Goal: Task Accomplishment & Management: Use online tool/utility

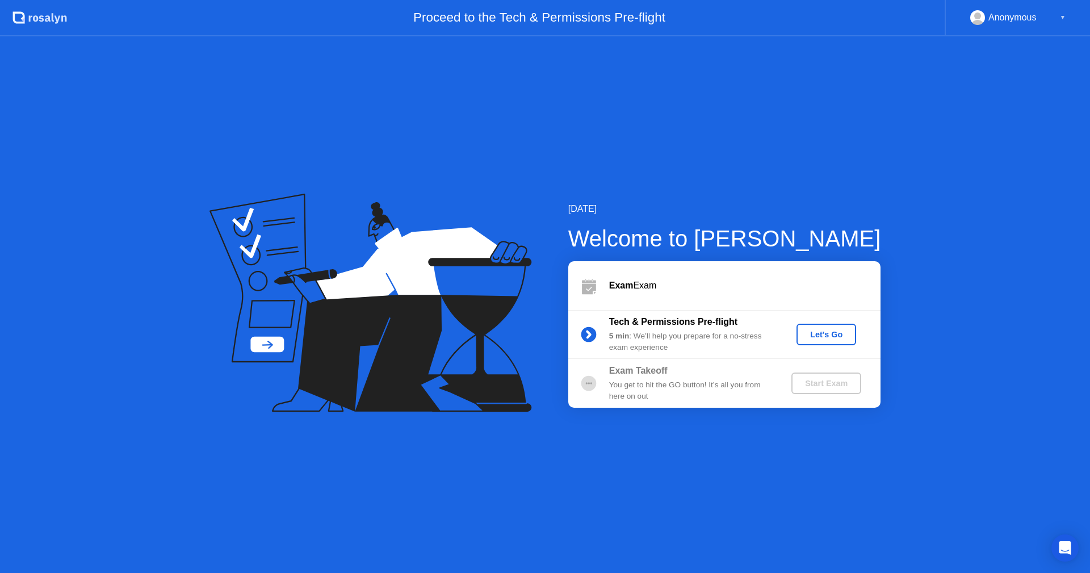
click at [808, 339] on div "Let's Go" at bounding box center [826, 334] width 51 height 9
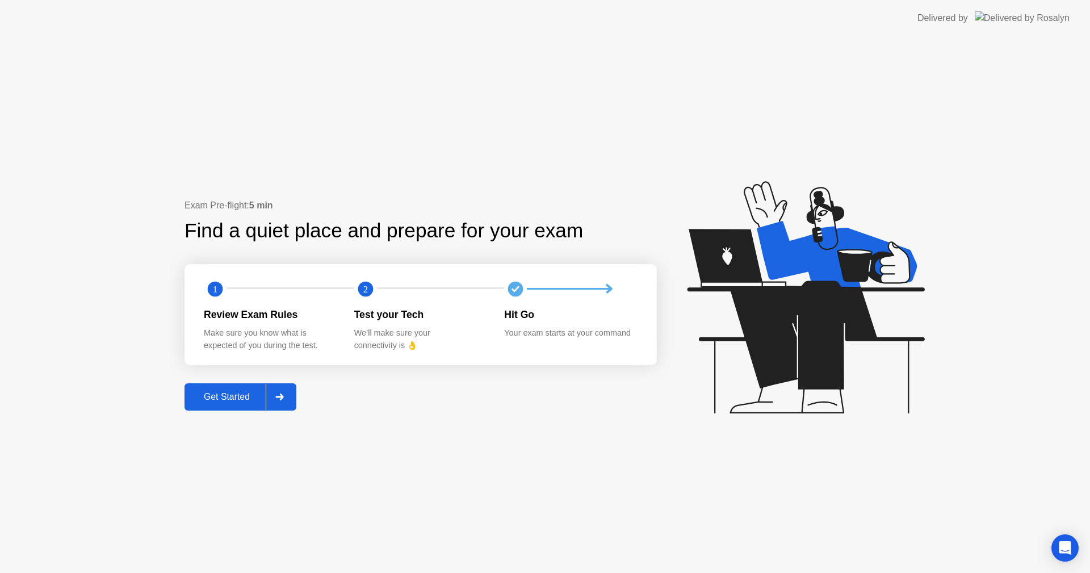
click at [227, 393] on div "Get Started" at bounding box center [227, 397] width 78 height 10
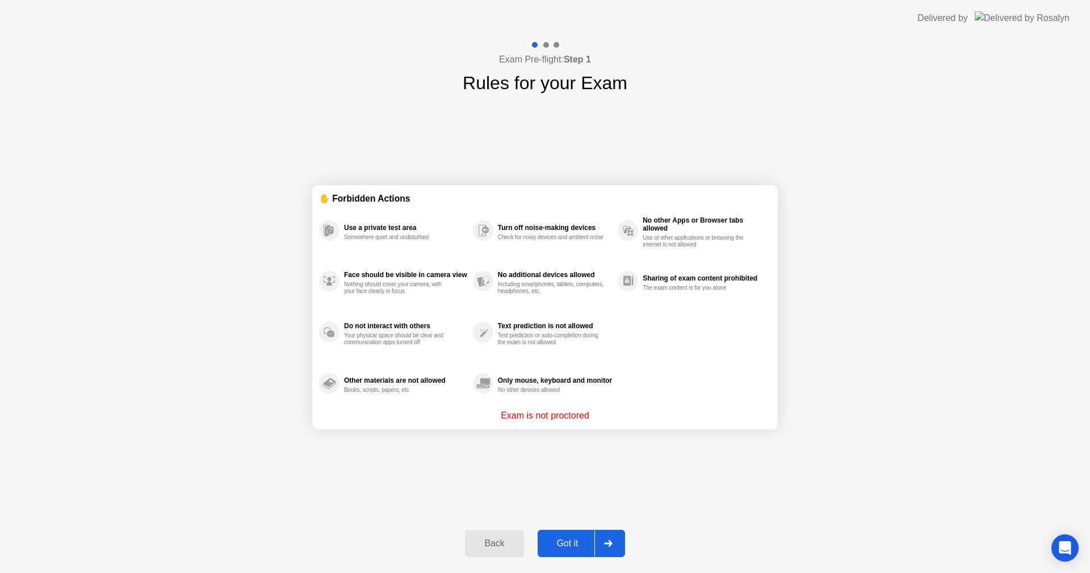
click at [558, 550] on button "Got it" at bounding box center [580, 543] width 87 height 27
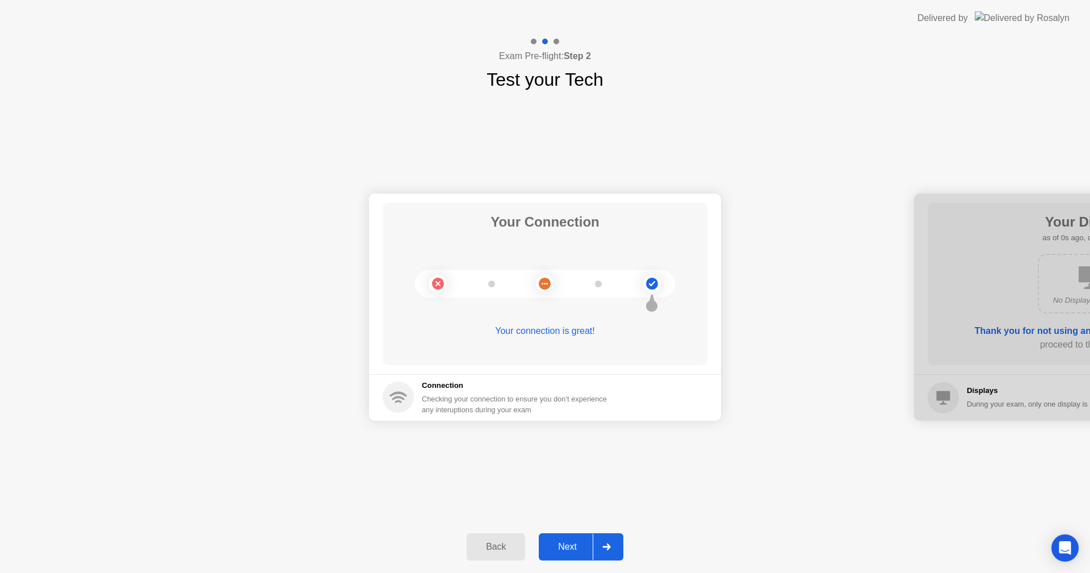
click at [562, 542] on div "Next" at bounding box center [567, 546] width 51 height 10
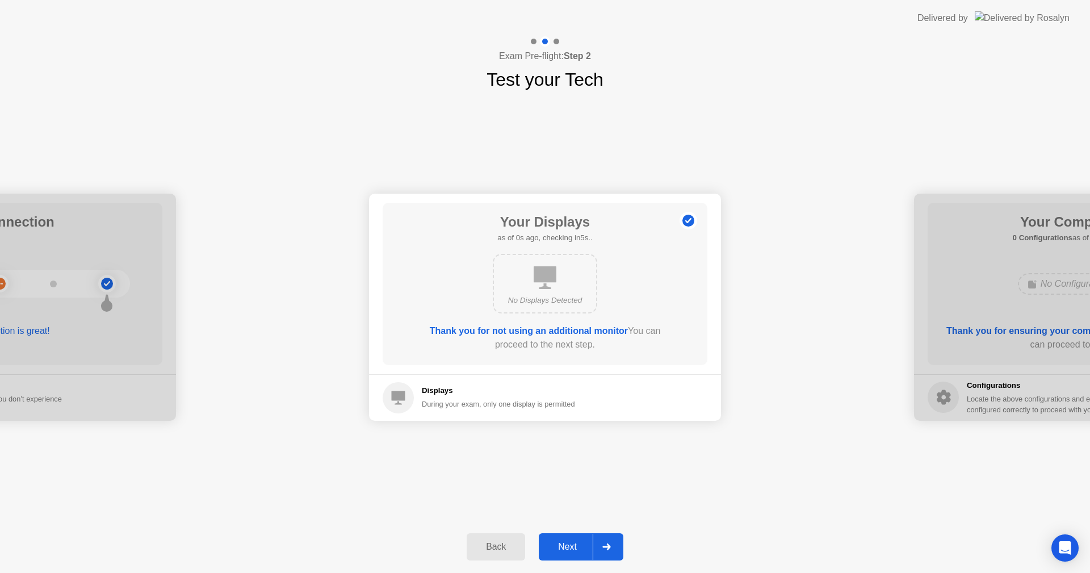
click at [565, 543] on div "Next" at bounding box center [567, 546] width 51 height 10
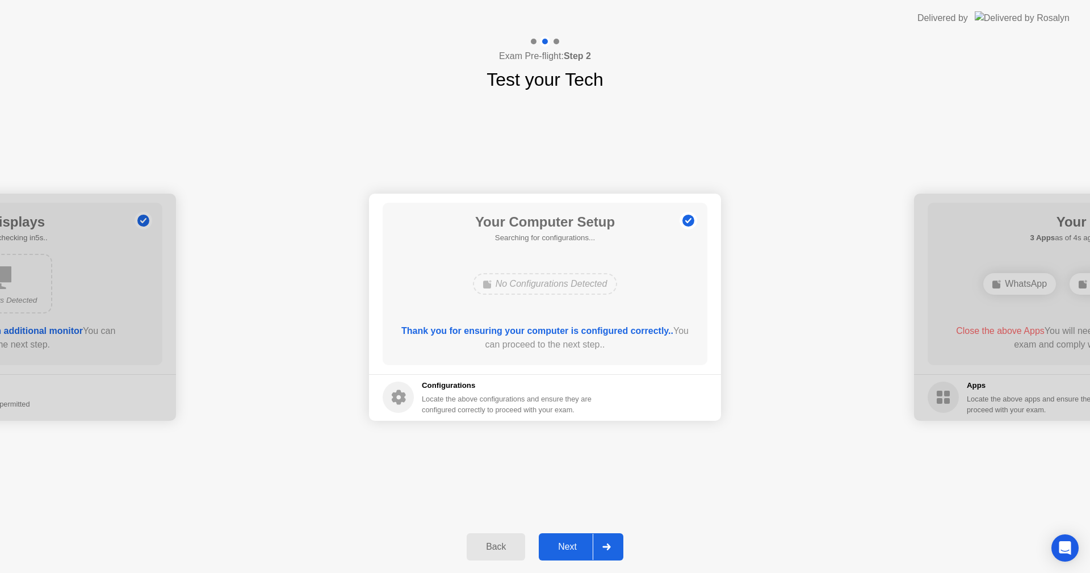
click at [565, 543] on div "Next" at bounding box center [567, 546] width 51 height 10
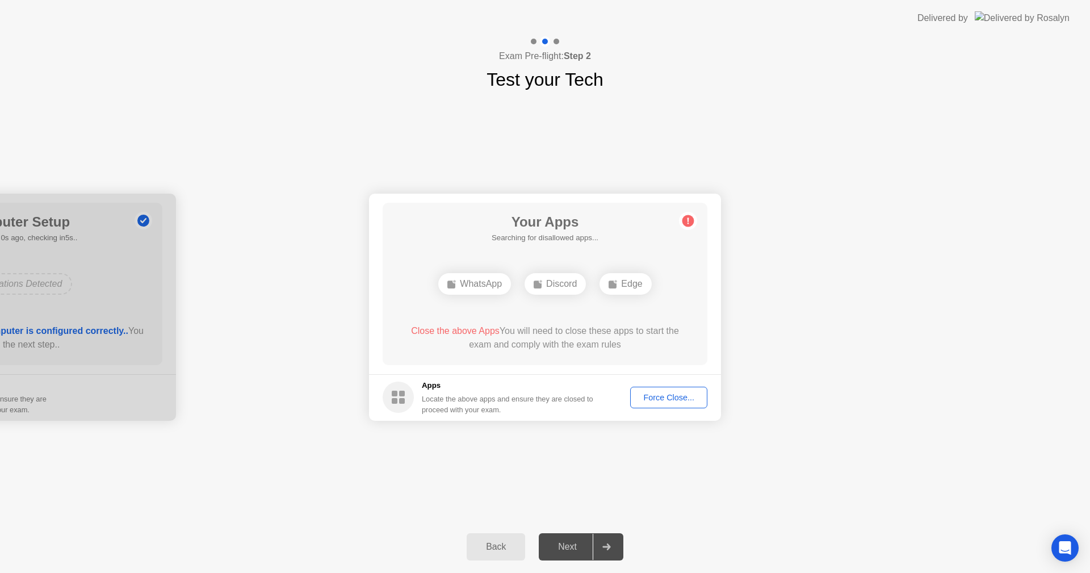
click at [653, 397] on div "Force Close..." at bounding box center [668, 397] width 69 height 9
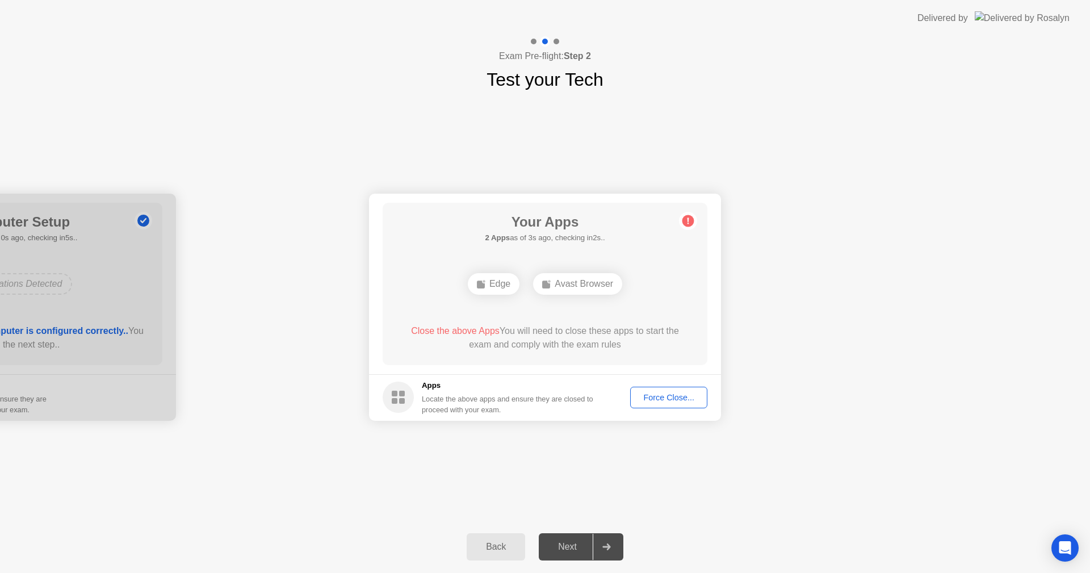
click at [669, 394] on div "Force Close..." at bounding box center [668, 397] width 69 height 9
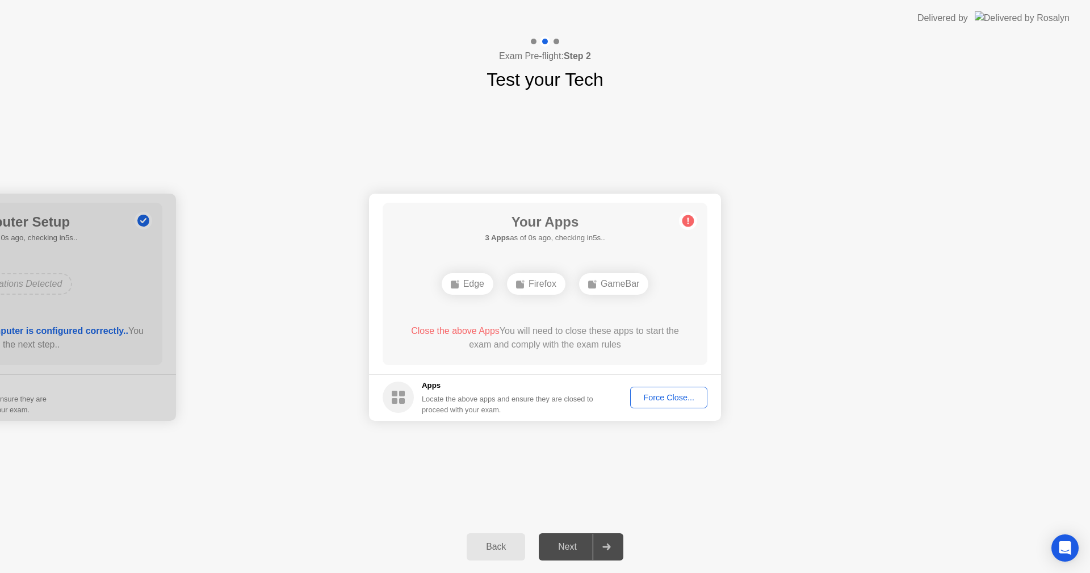
click at [668, 394] on div "Force Close..." at bounding box center [668, 397] width 69 height 9
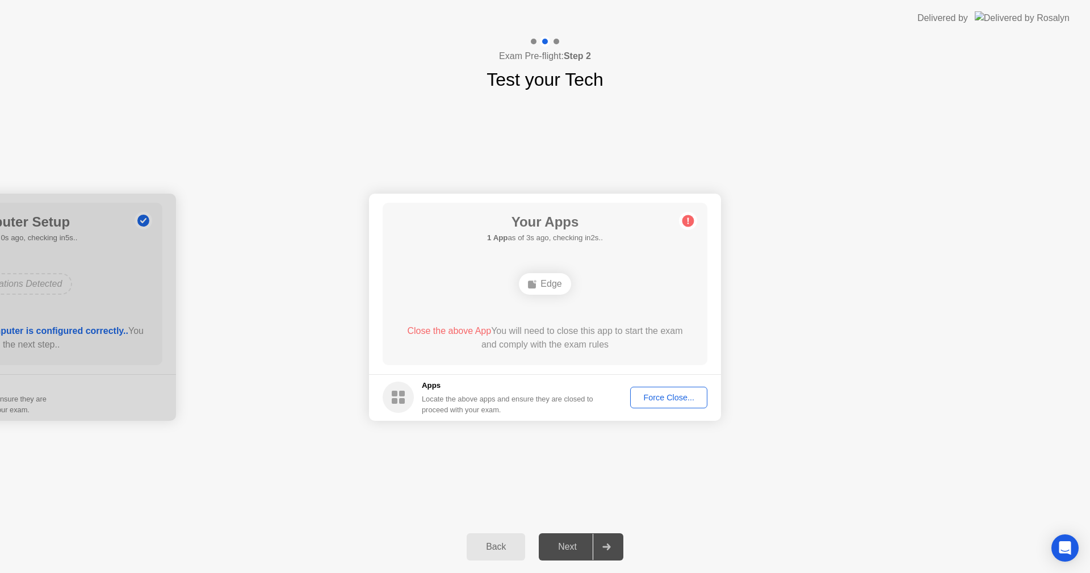
click at [688, 393] on div "Force Close..." at bounding box center [668, 397] width 69 height 9
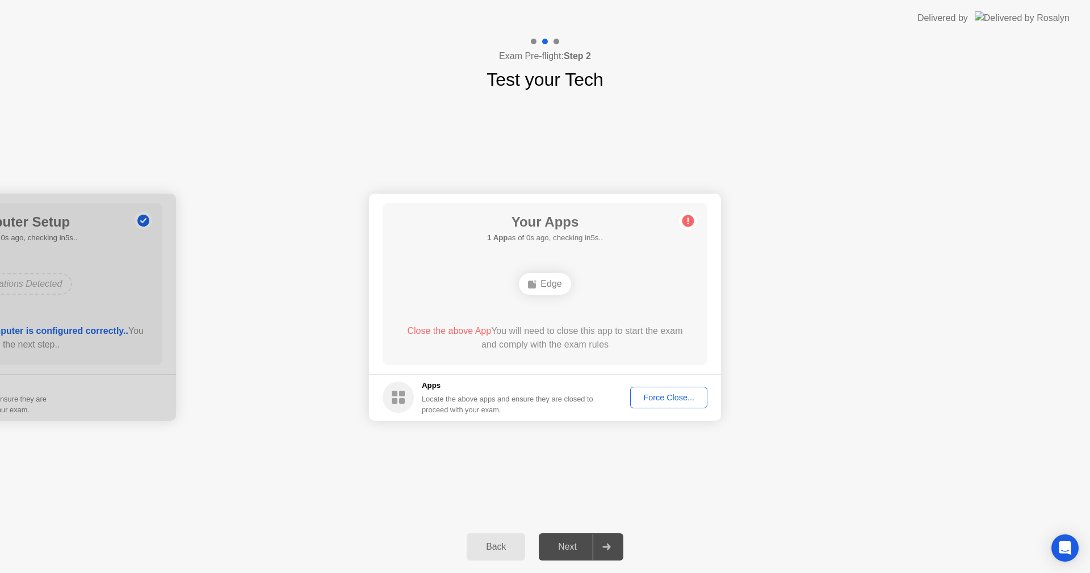
click at [638, 394] on div "Force Close..." at bounding box center [668, 397] width 69 height 9
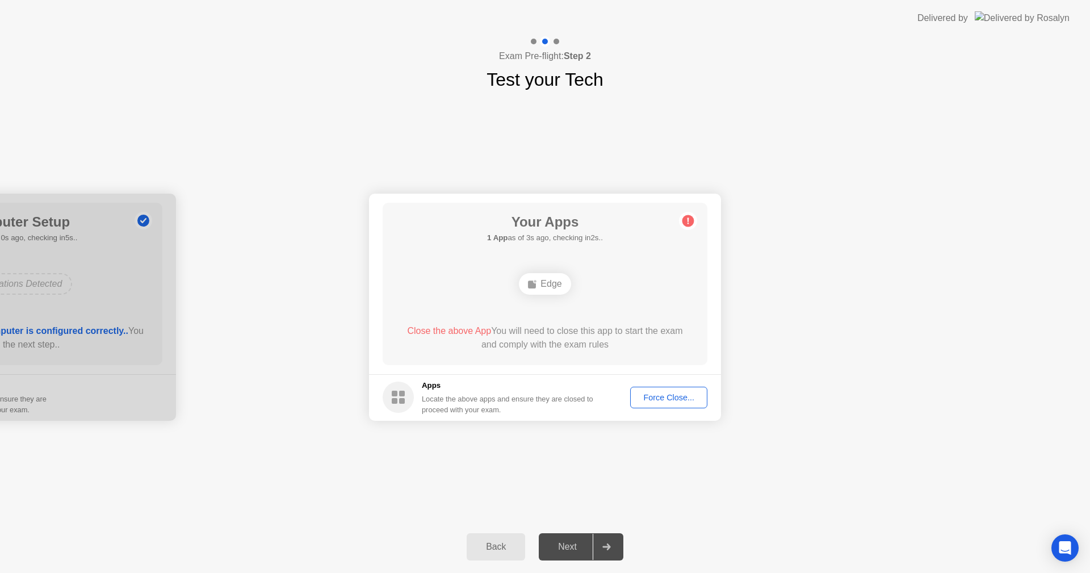
click at [662, 398] on div "Force Close..." at bounding box center [668, 397] width 69 height 9
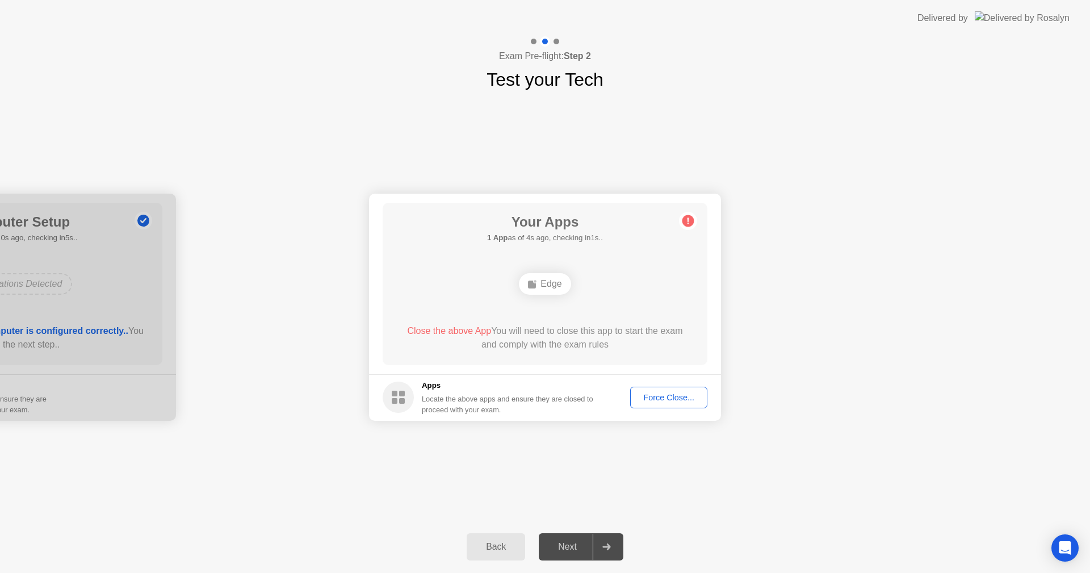
click at [671, 397] on div "Force Close..." at bounding box center [668, 397] width 69 height 9
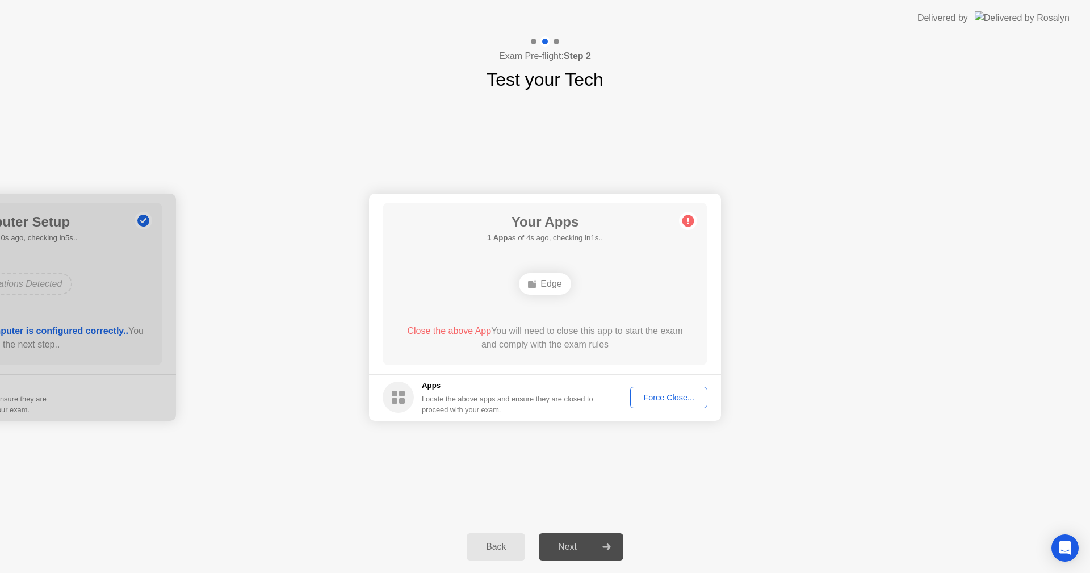
click at [669, 397] on div "Force Close..." at bounding box center [668, 397] width 69 height 9
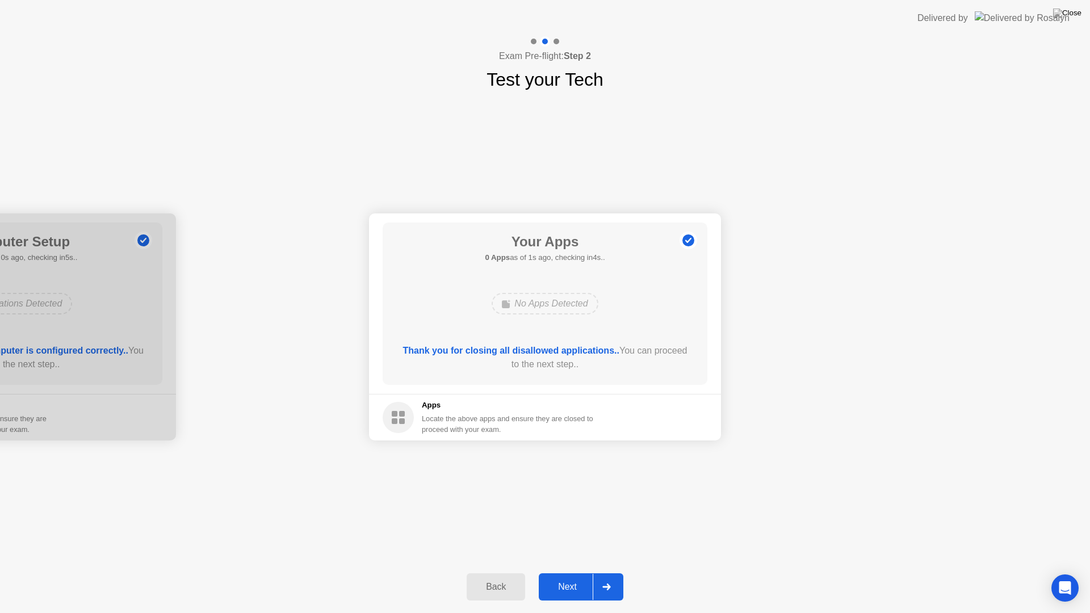
click at [565, 572] on div "Next" at bounding box center [567, 587] width 51 height 10
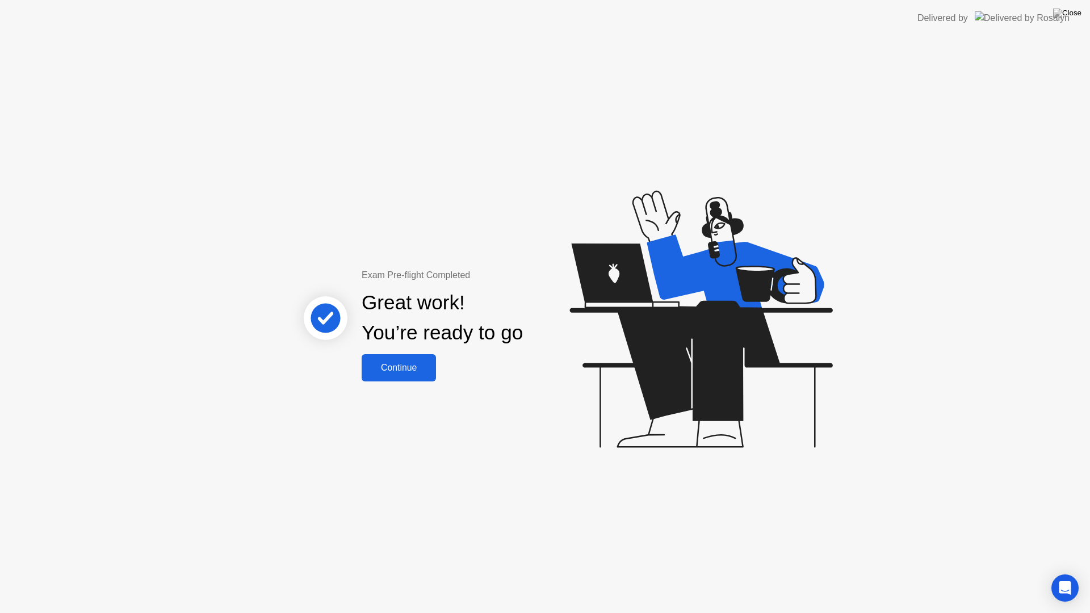
click at [404, 366] on div "Continue" at bounding box center [399, 368] width 68 height 10
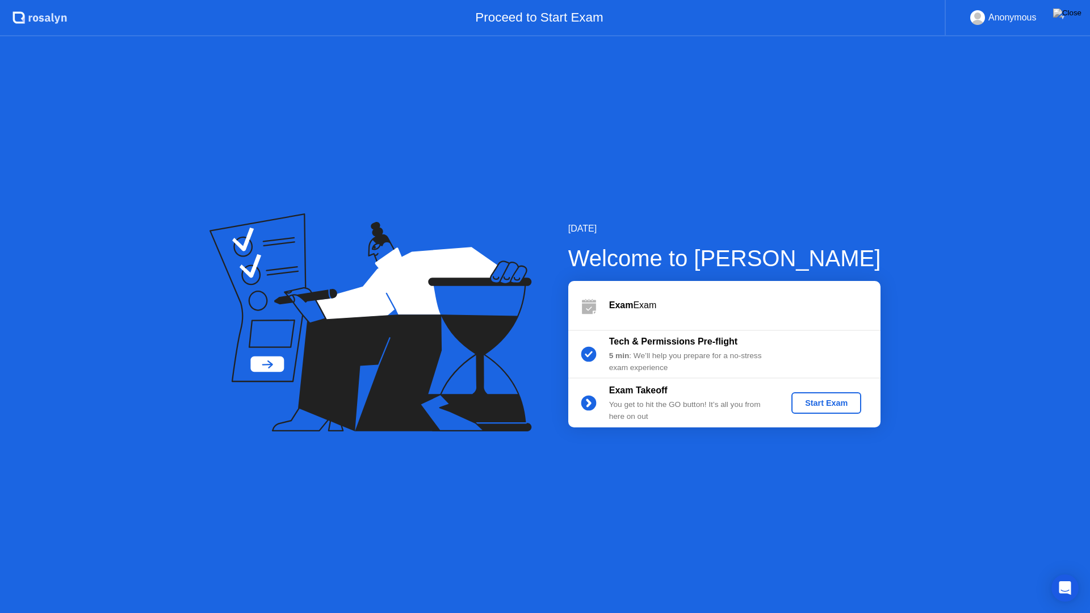
click at [804, 407] on div "Start Exam" at bounding box center [826, 402] width 61 height 9
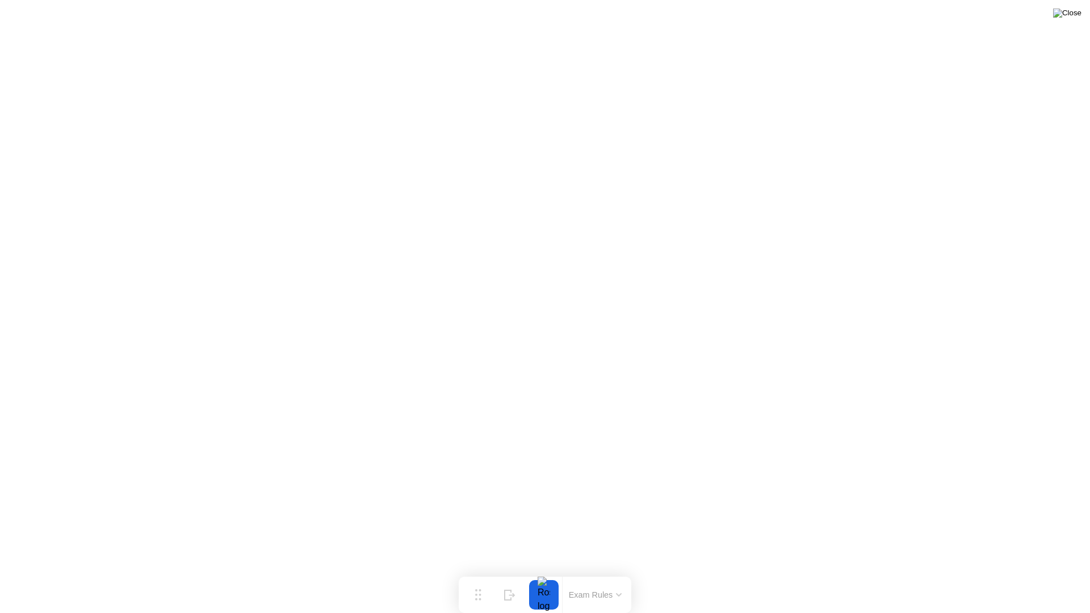
click at [1075, 18] on img at bounding box center [1067, 13] width 28 height 9
